Goal: Check status: Check status

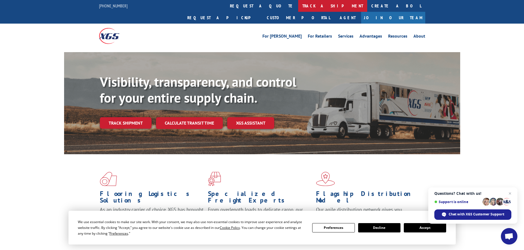
click at [298, 6] on link "track a shipment" at bounding box center [332, 6] width 69 height 12
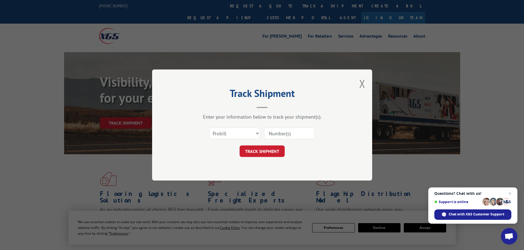
click at [269, 132] on input at bounding box center [289, 134] width 51 height 12
paste input "16331800"
type input "16331800"
click at [267, 146] on button "TRACK SHIPMENT" at bounding box center [261, 152] width 45 height 12
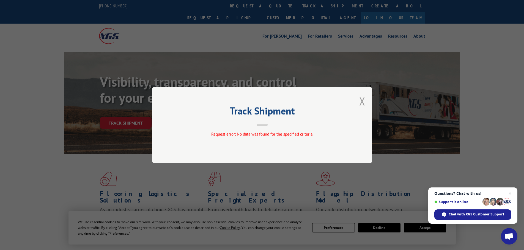
click at [359, 101] on button "Close modal" at bounding box center [362, 101] width 6 height 15
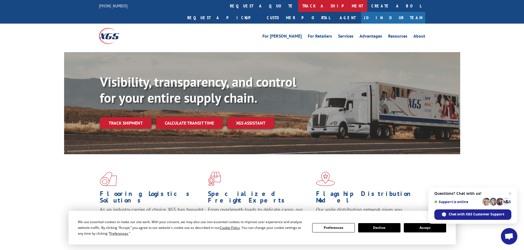
click at [298, 0] on link "track a shipment" at bounding box center [332, 6] width 69 height 12
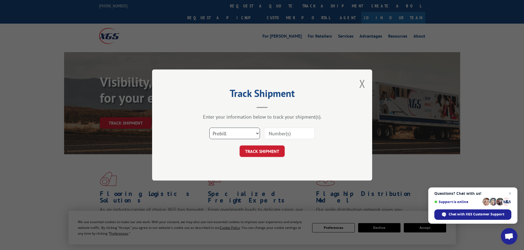
drag, startPoint x: 229, startPoint y: 129, endPoint x: 228, endPoint y: 132, distance: 2.9
click at [229, 129] on select "Select category... Probill BOL PO" at bounding box center [234, 134] width 51 height 12
select select "bol"
click at [209, 128] on select "Select category... Probill BOL PO" at bounding box center [234, 134] width 51 height 12
click at [277, 131] on input at bounding box center [289, 134] width 51 height 12
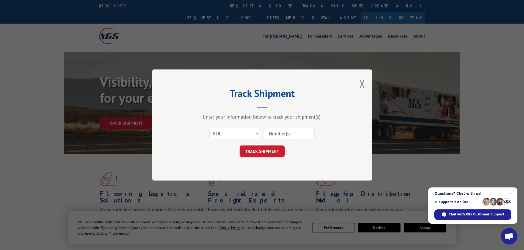
paste input "5544216"
type input "5544216"
click at [259, 150] on button "TRACK SHIPMENT" at bounding box center [261, 152] width 45 height 12
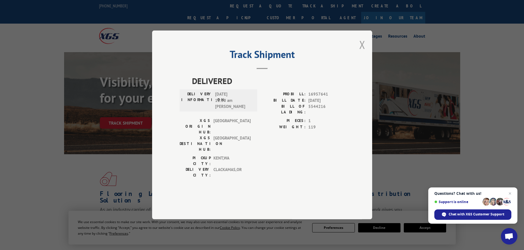
click at [360, 52] on button "Close modal" at bounding box center [362, 44] width 6 height 15
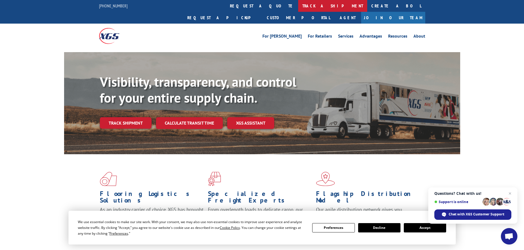
click at [298, 6] on link "track a shipment" at bounding box center [332, 6] width 69 height 12
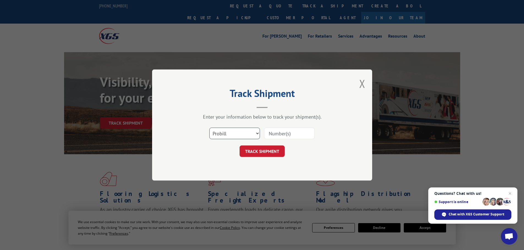
click at [225, 137] on select "Select category... Probill BOL PO" at bounding box center [234, 134] width 51 height 12
select select "po"
click at [209, 128] on select "Select category... Probill BOL PO" at bounding box center [234, 134] width 51 height 12
click at [266, 134] on input at bounding box center [289, 134] width 51 height 12
paste input "28503944"
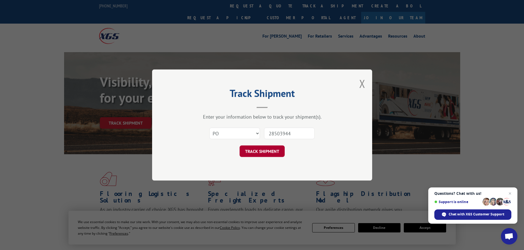
type input "28503944"
click at [262, 151] on button "TRACK SHIPMENT" at bounding box center [261, 152] width 45 height 12
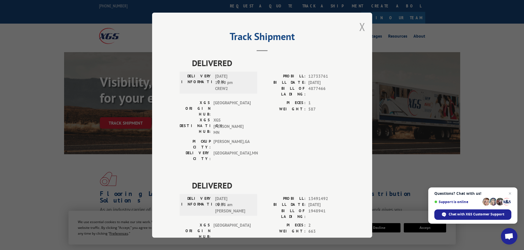
click at [360, 26] on button "Close modal" at bounding box center [362, 27] width 6 height 15
